Goal: Transaction & Acquisition: Obtain resource

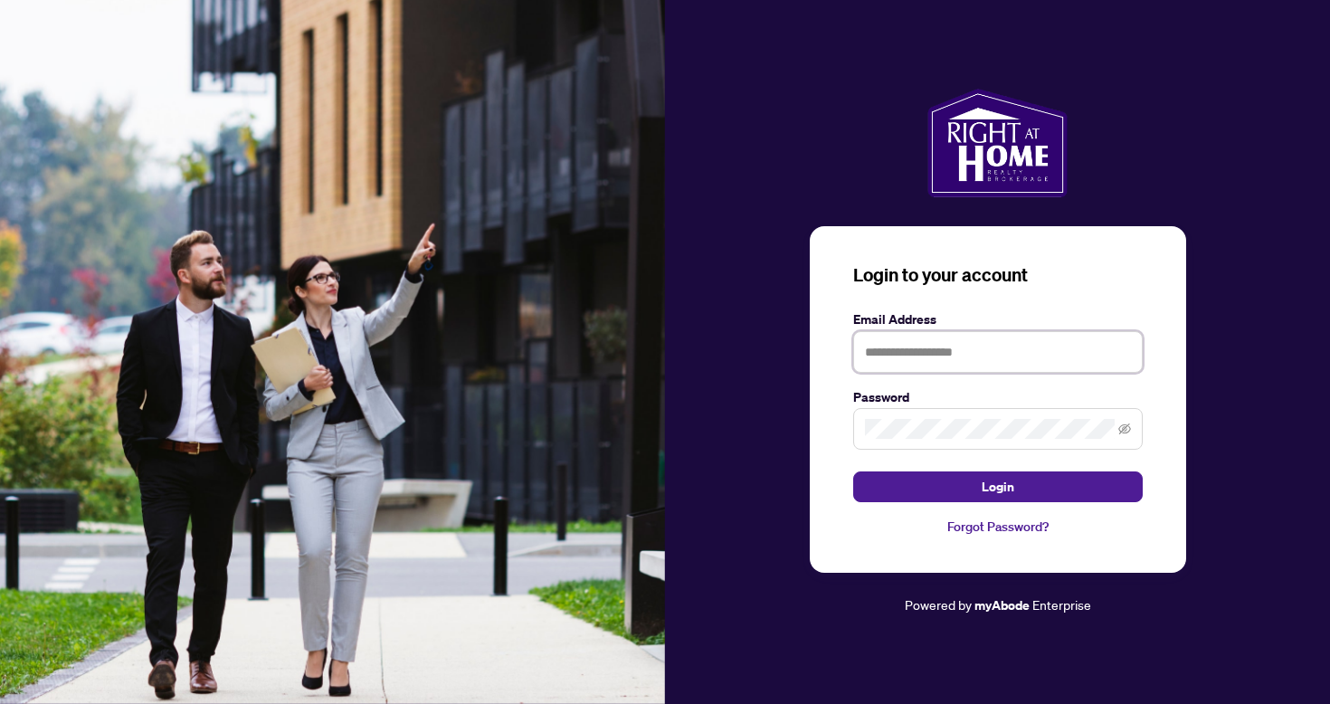
type input "**********"
click at [997, 487] on button "Login" at bounding box center [998, 486] width 290 height 31
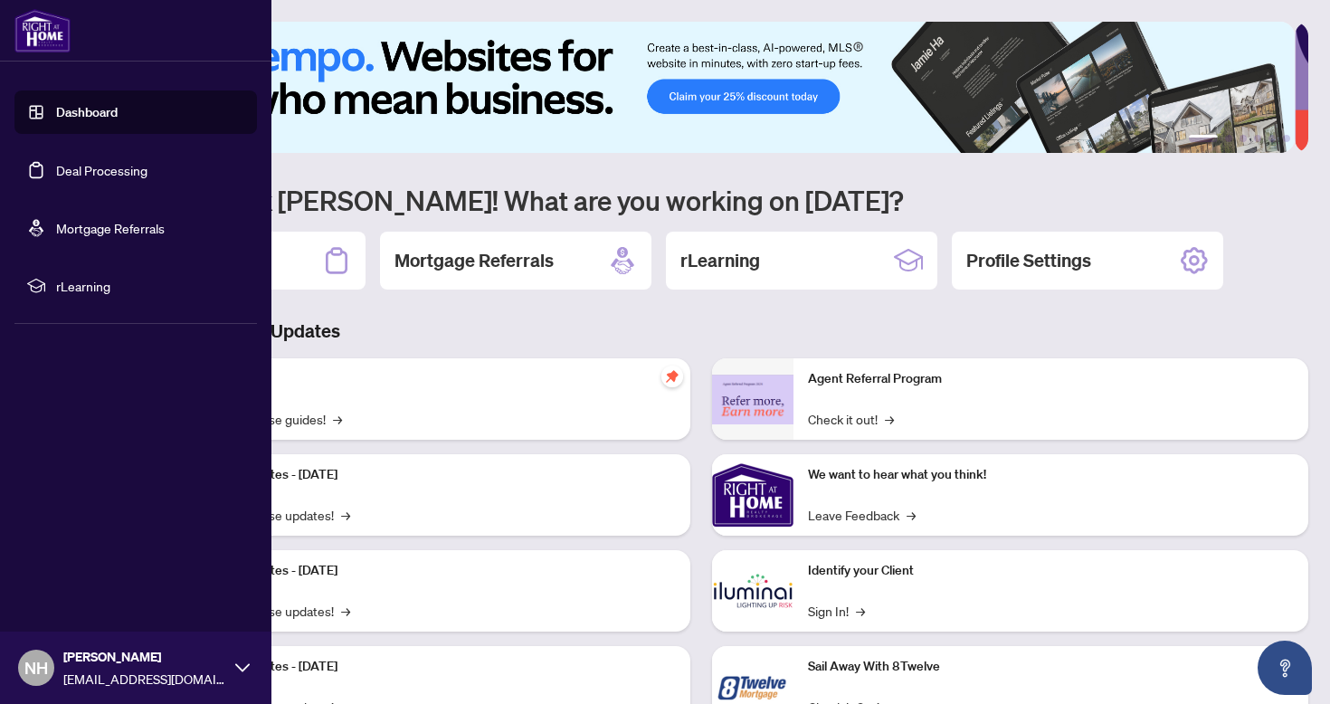
click at [88, 118] on link "Dashboard" at bounding box center [87, 112] width 62 height 16
click at [121, 172] on link "Deal Processing" at bounding box center [101, 170] width 91 height 16
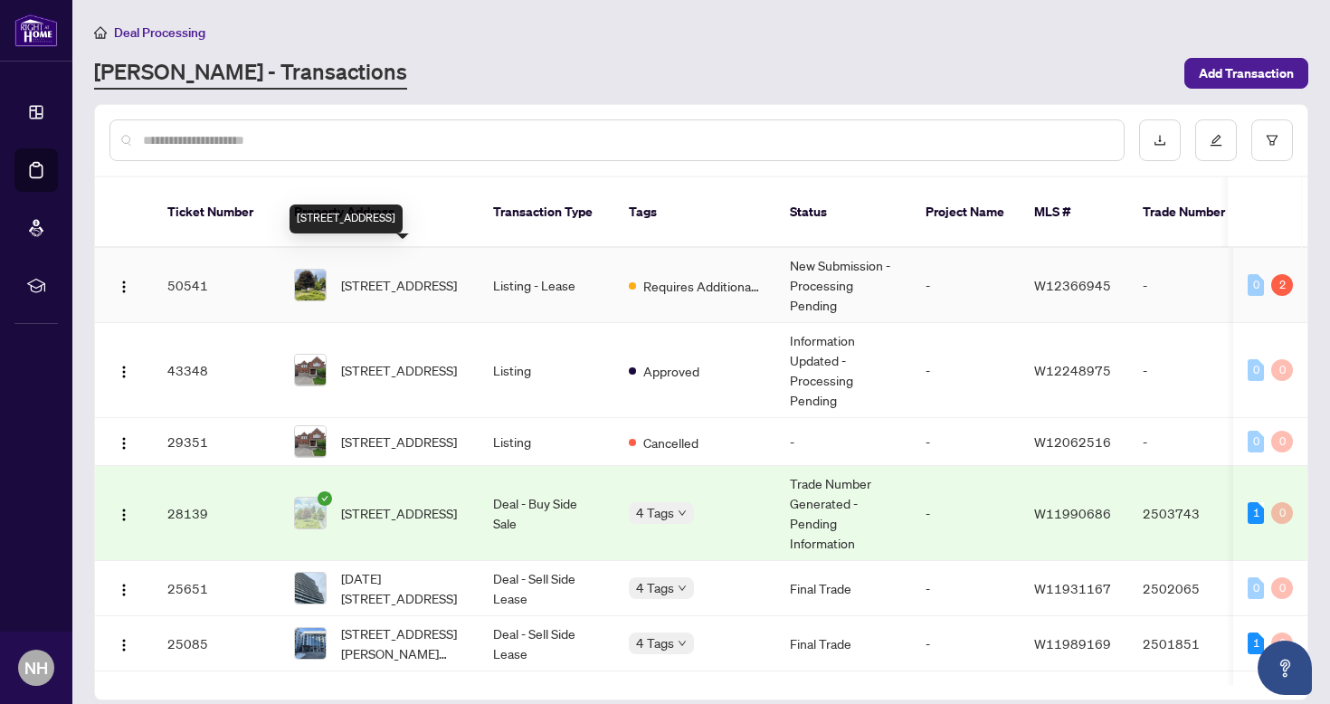
click at [435, 275] on span "[STREET_ADDRESS]" at bounding box center [399, 285] width 116 height 20
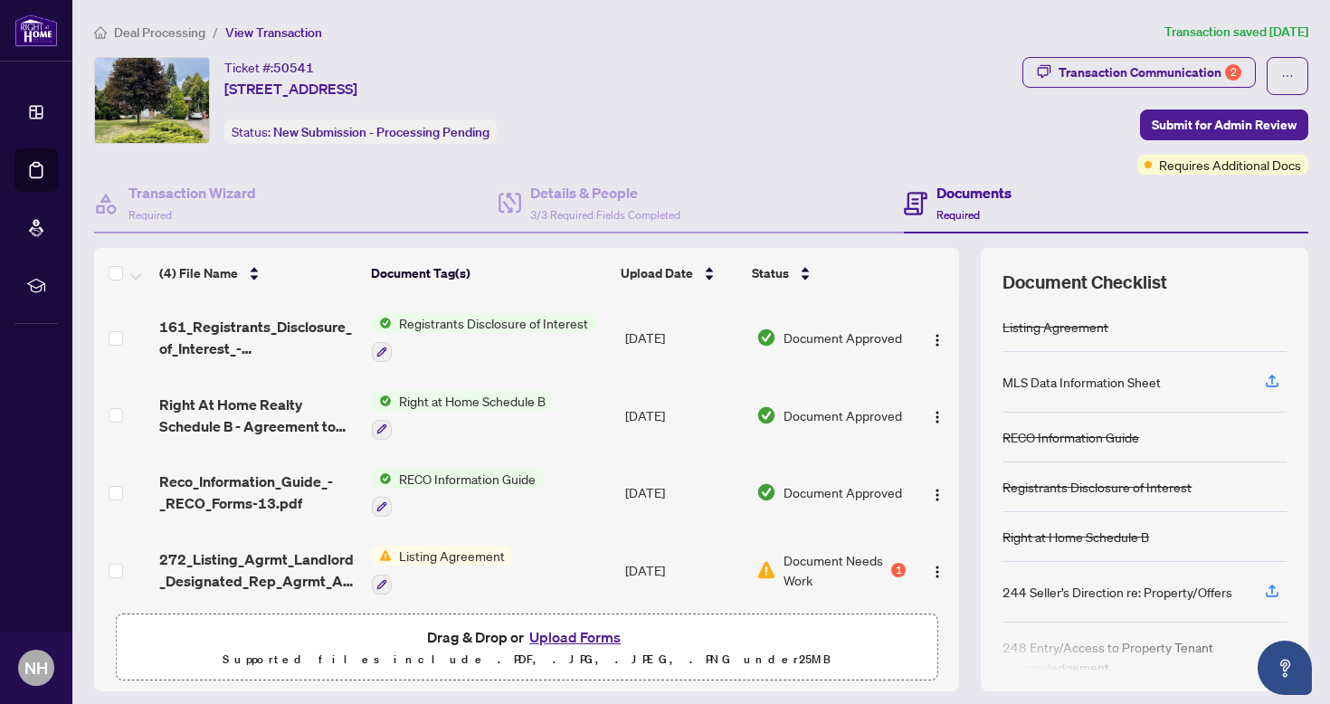
click at [512, 325] on span "Registrants Disclosure of Interest" at bounding box center [494, 323] width 204 height 20
click at [499, 415] on span "Registrants Disclosure of Interest" at bounding box center [488, 413] width 204 height 20
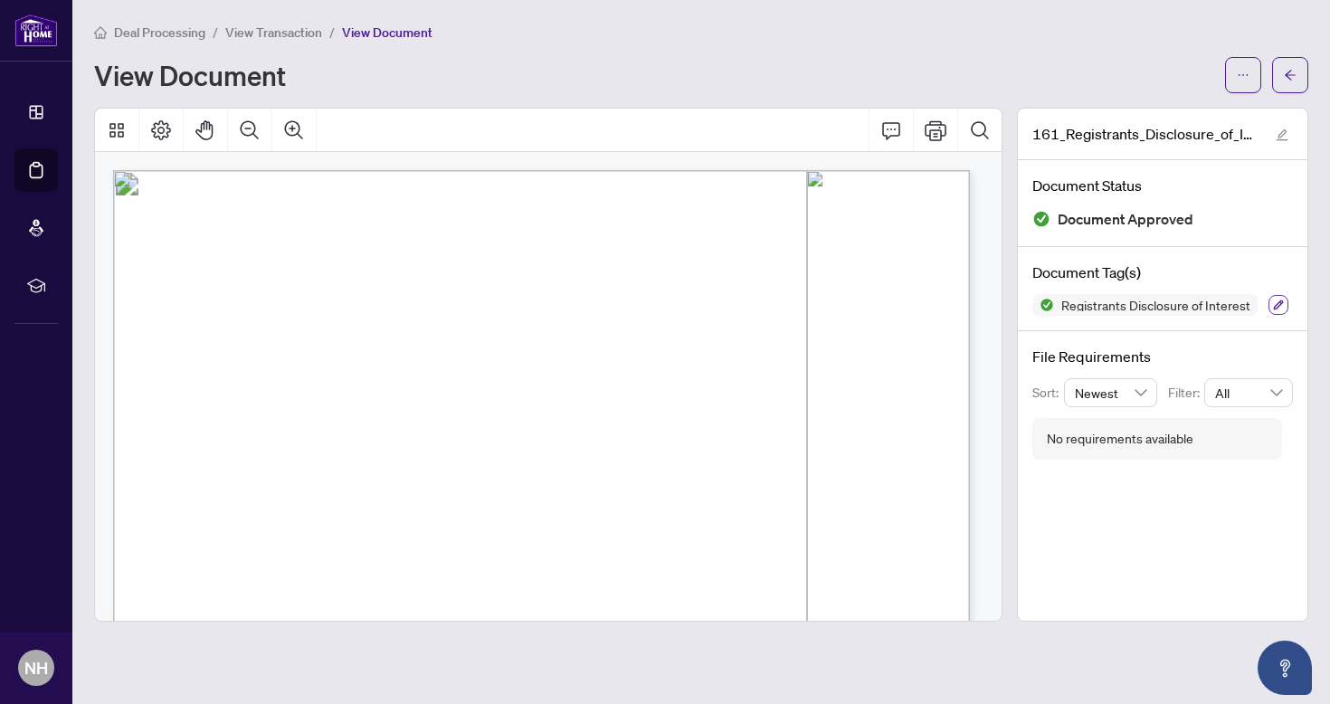
click at [1281, 305] on icon "button" at bounding box center [1278, 304] width 11 height 11
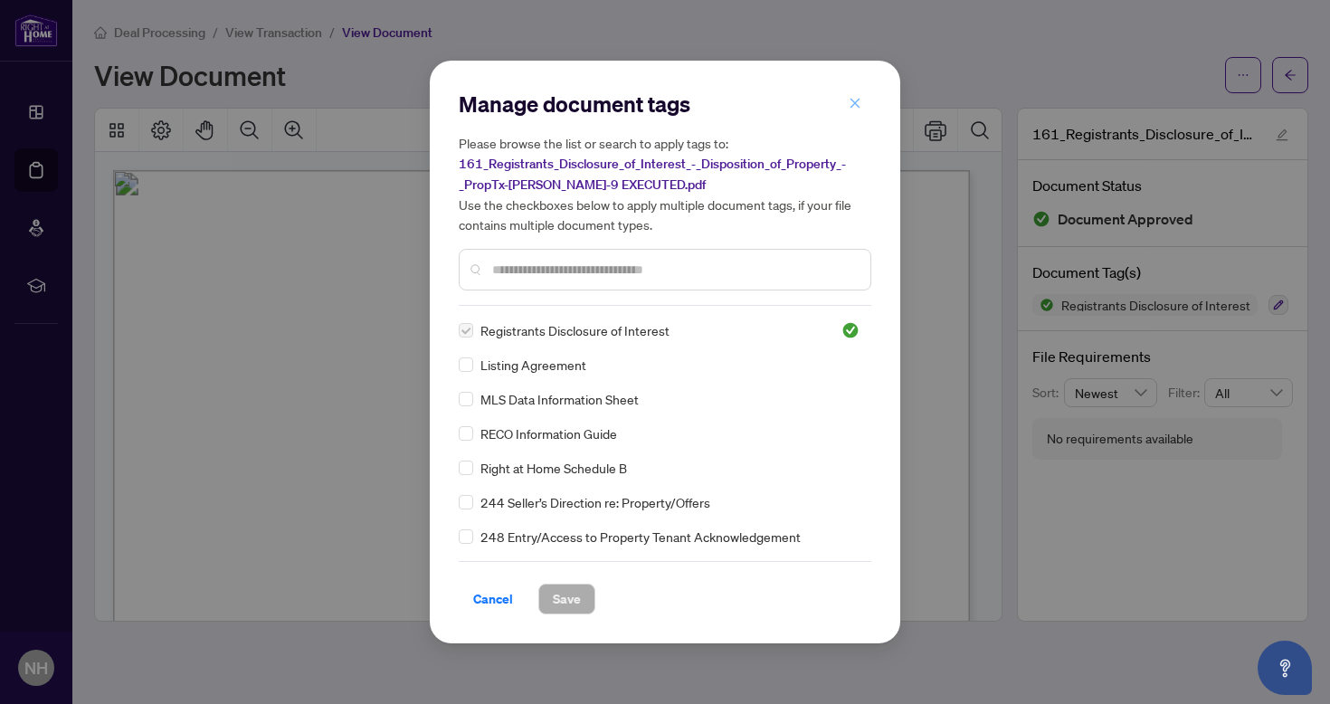
click at [855, 98] on icon "close" at bounding box center [855, 103] width 13 height 13
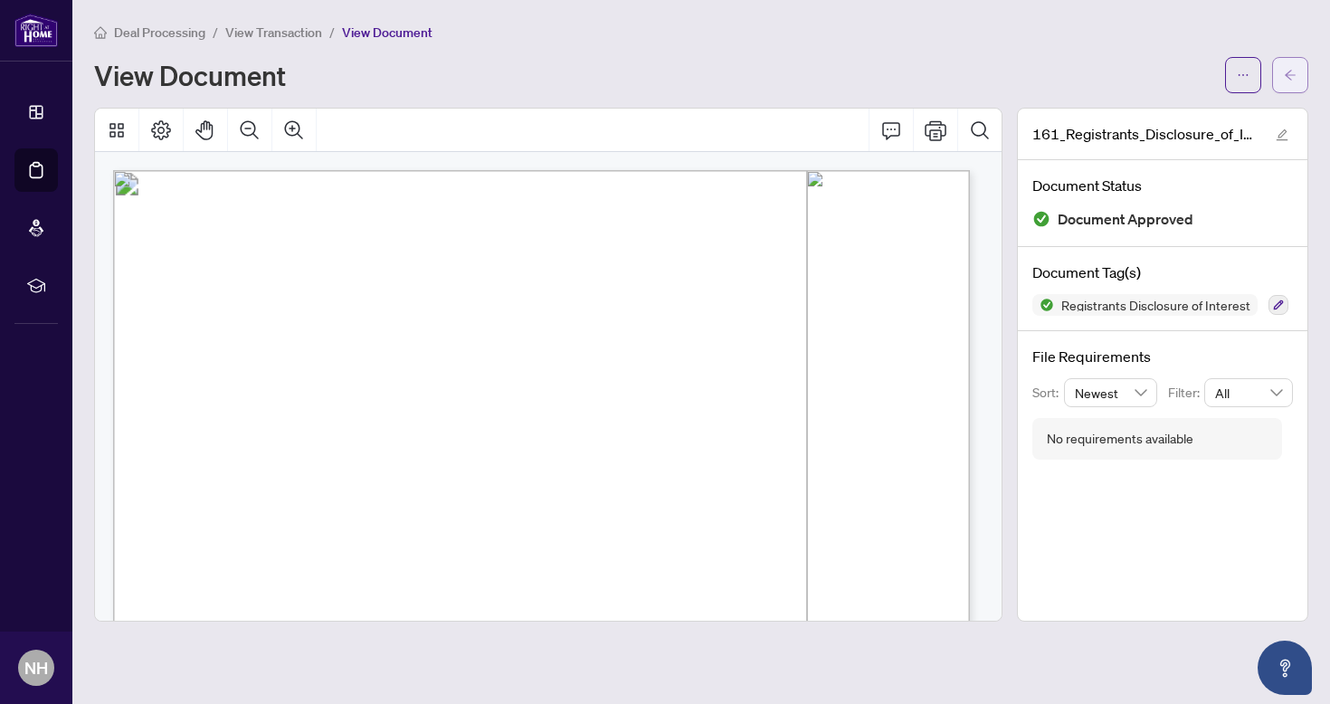
click at [1292, 74] on icon "arrow-left" at bounding box center [1290, 75] width 13 height 13
click at [295, 33] on span "View Transaction" at bounding box center [273, 32] width 97 height 16
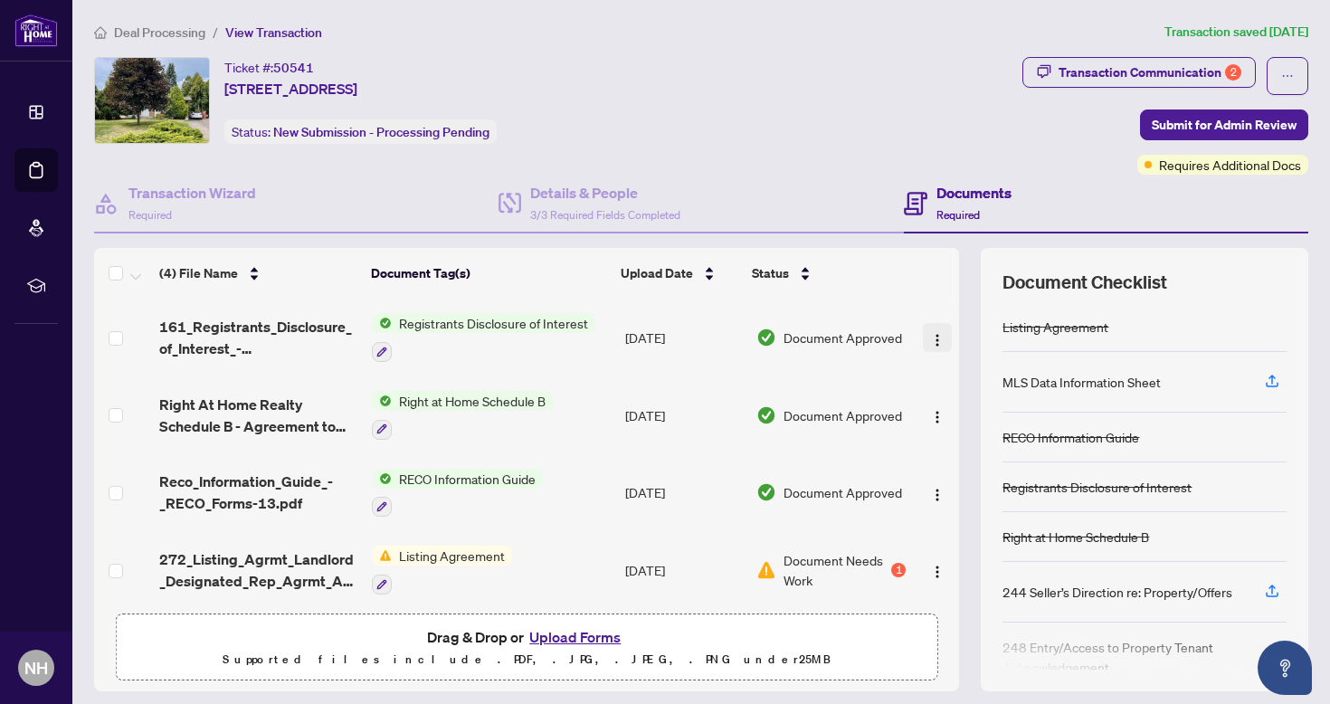
click at [930, 341] on img "button" at bounding box center [937, 340] width 14 height 14
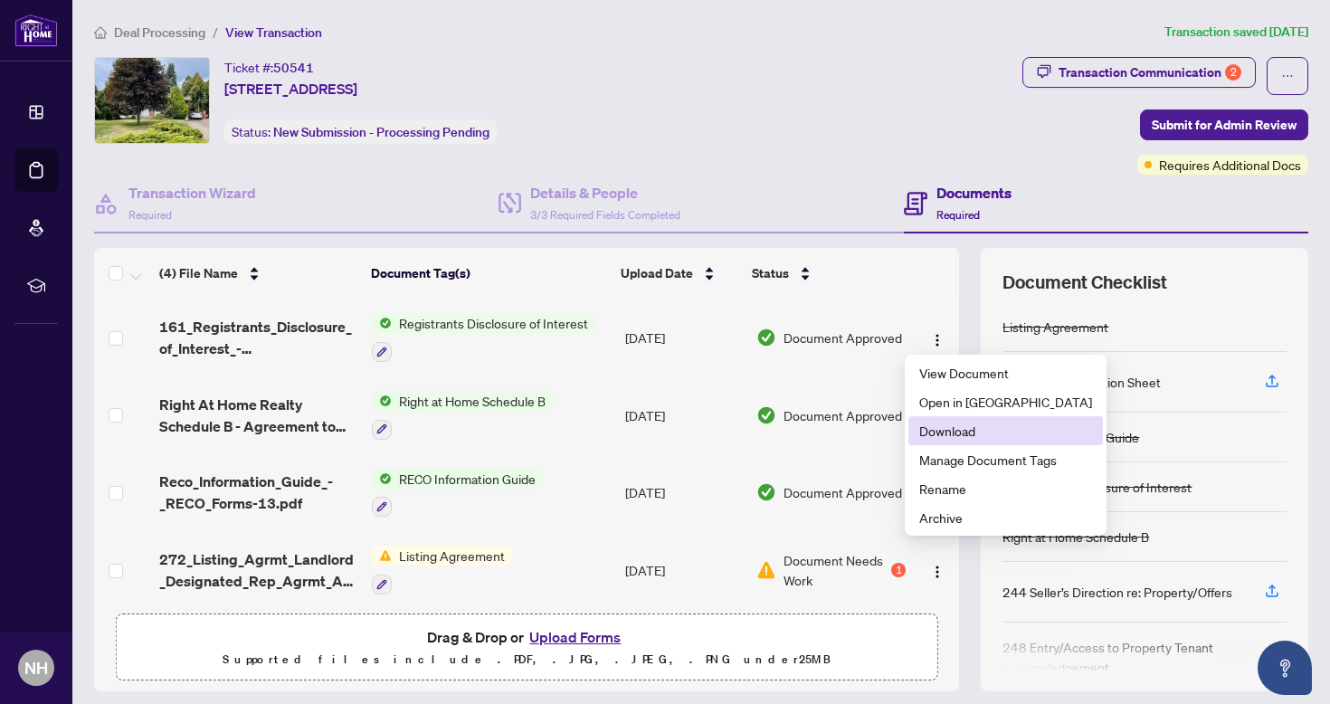
click at [953, 438] on span "Download" at bounding box center [1005, 431] width 173 height 20
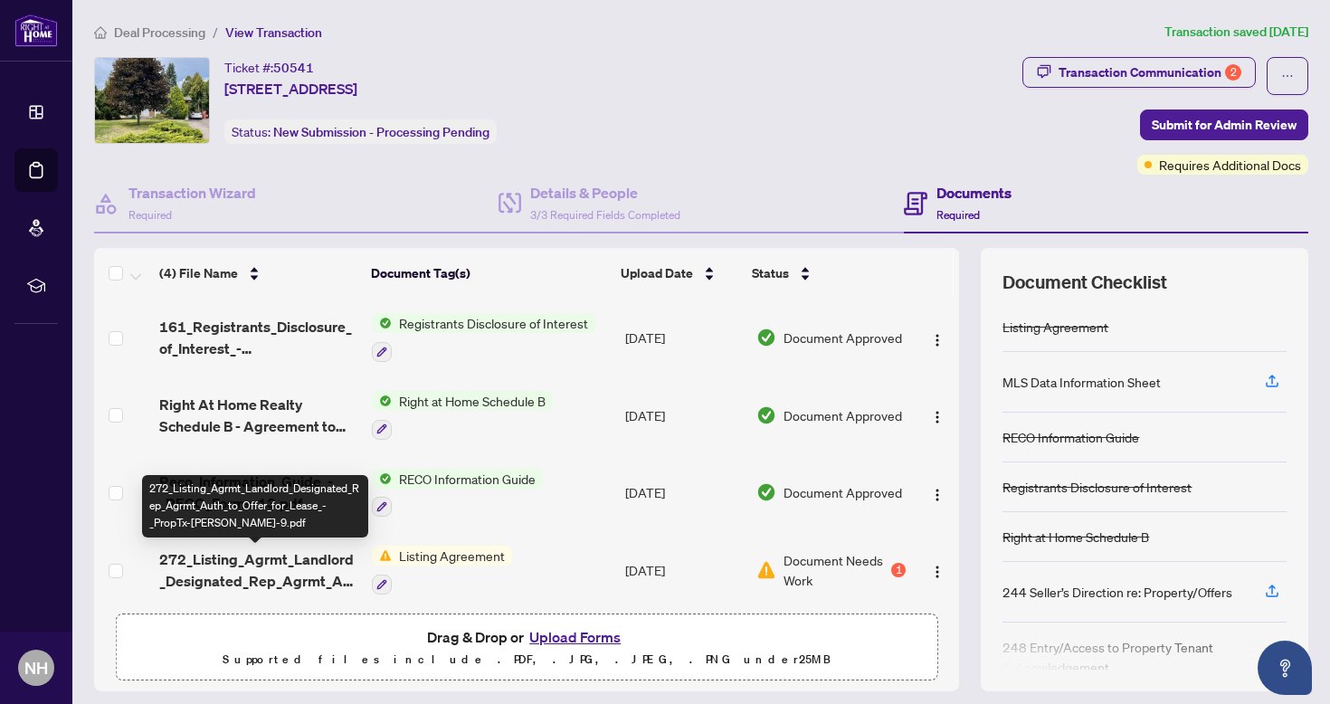
click at [327, 561] on span "272_Listing_Agrmt_Landlord_Designated_Rep_Agrmt_Auth_to_Offer_for_Lease_-_PropT…" at bounding box center [258, 569] width 198 height 43
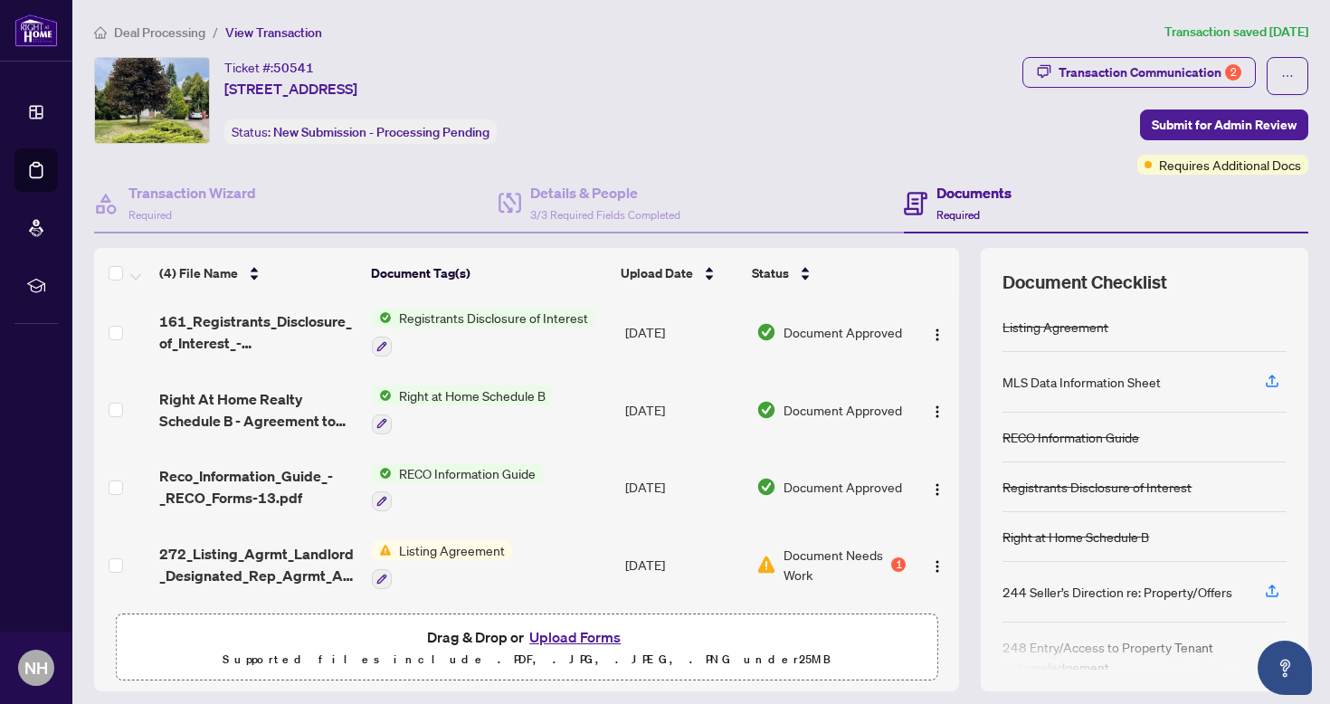
scroll to position [12, 0]
click at [930, 561] on img "button" at bounding box center [937, 566] width 14 height 14
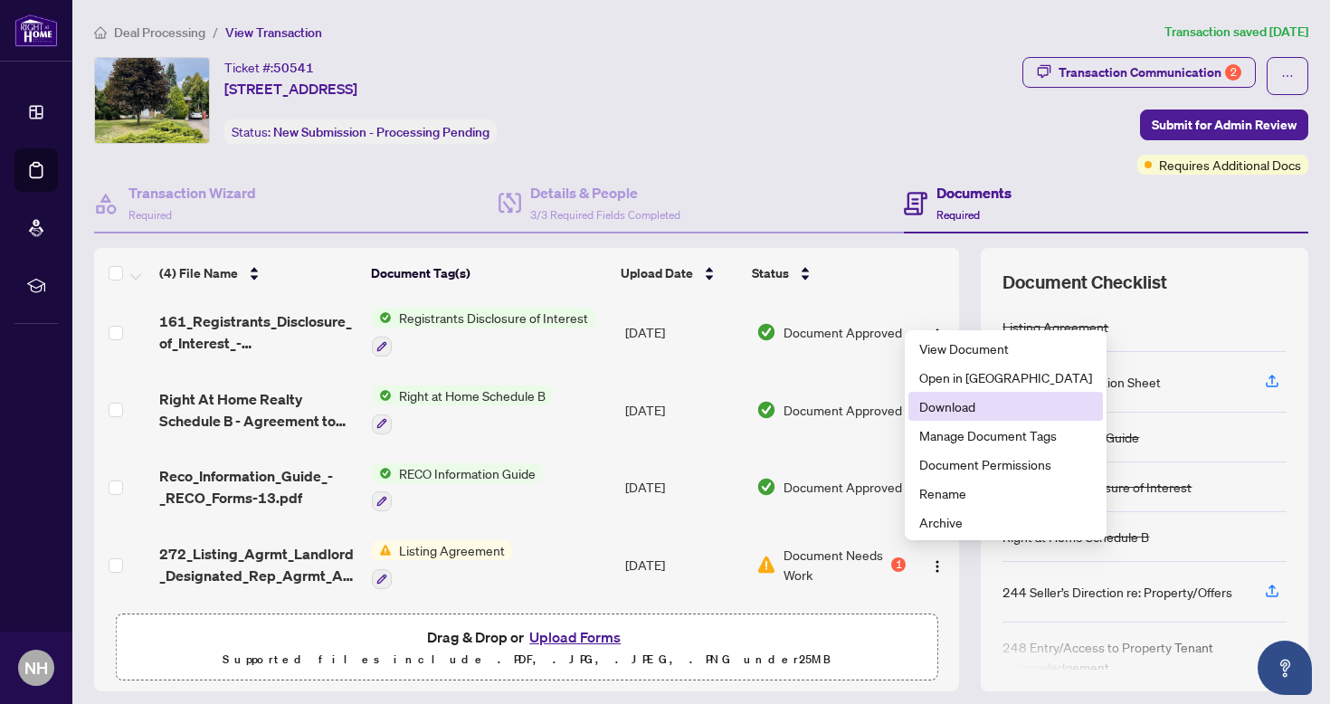
click at [947, 401] on span "Download" at bounding box center [1005, 406] width 173 height 20
